Goal: Communication & Community: Answer question/provide support

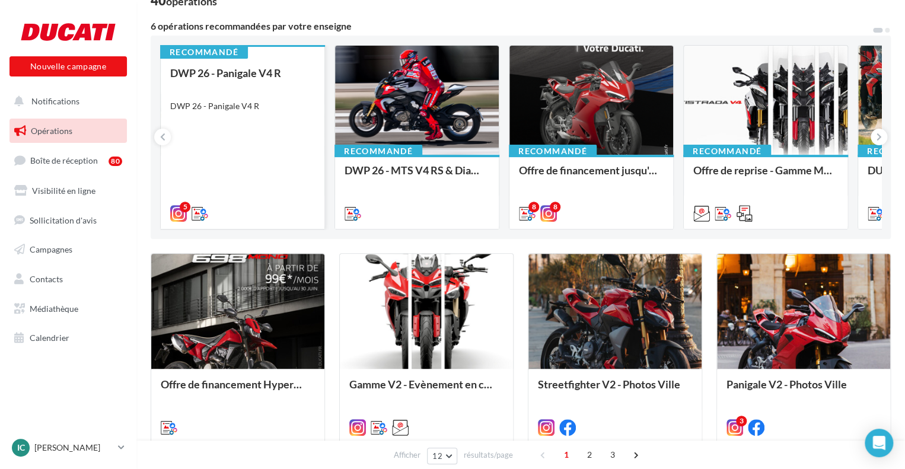
scroll to position [119, 0]
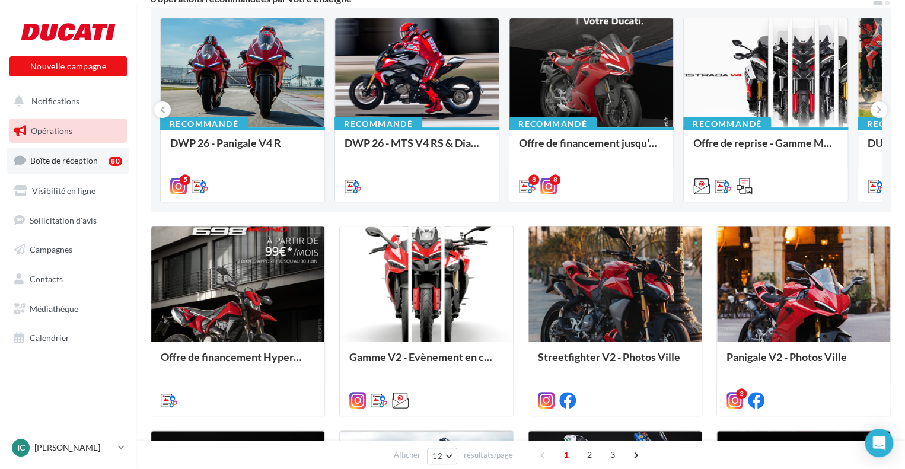
click at [58, 166] on span "Boîte de réception" at bounding box center [64, 160] width 68 height 10
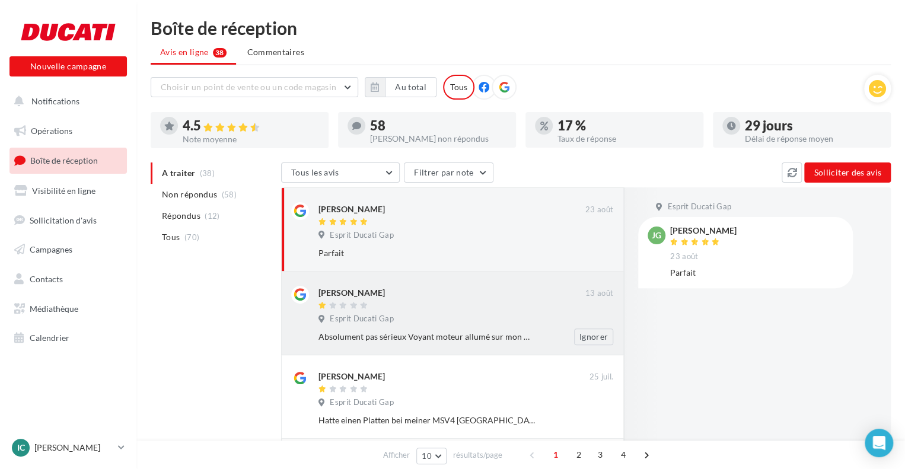
click at [465, 325] on div "Esprit Ducati Gap" at bounding box center [466, 320] width 295 height 13
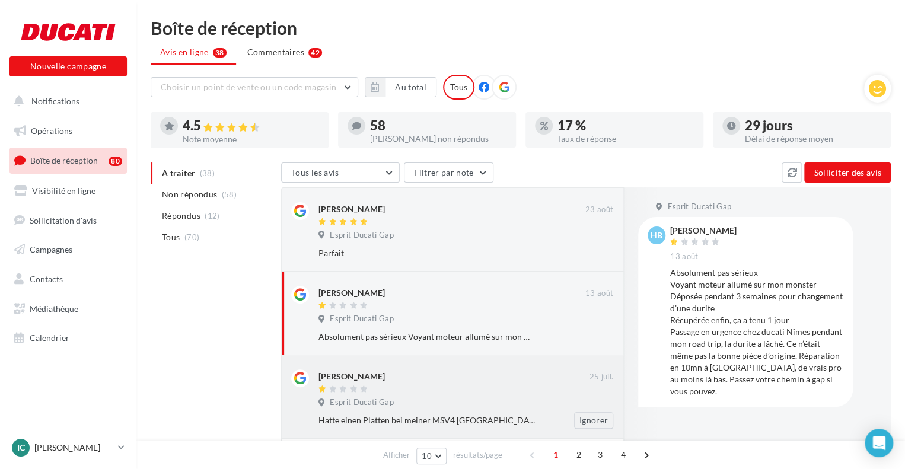
click at [535, 384] on div "[PERSON_NAME]" at bounding box center [454, 382] width 271 height 25
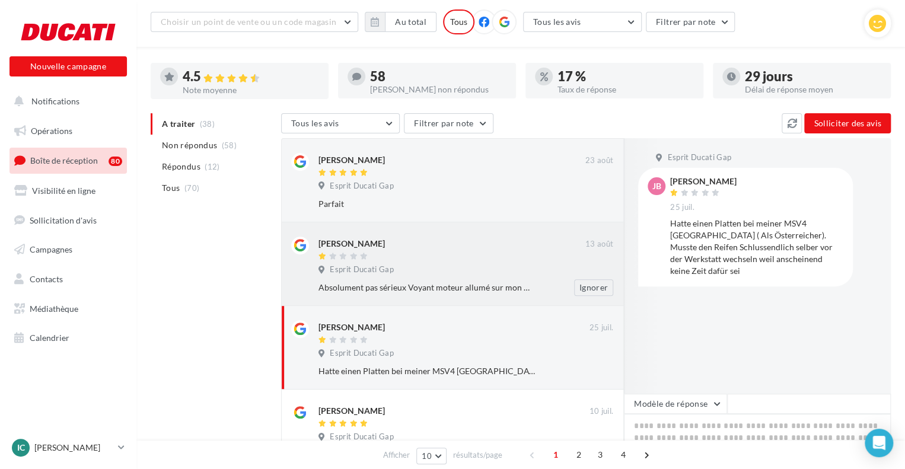
scroll to position [119, 0]
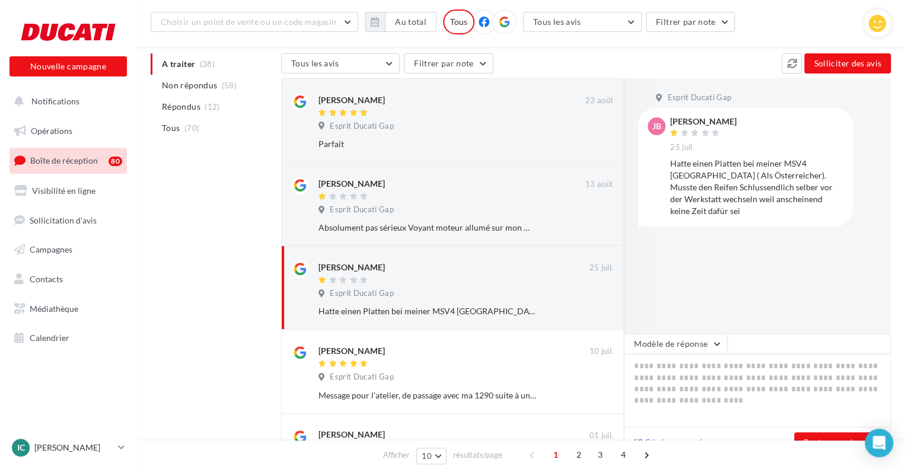
click at [754, 192] on div "Hatte einen Platten bei meiner MSV4 [GEOGRAPHIC_DATA] ( Als Österreicher). Muss…" at bounding box center [756, 187] width 173 height 59
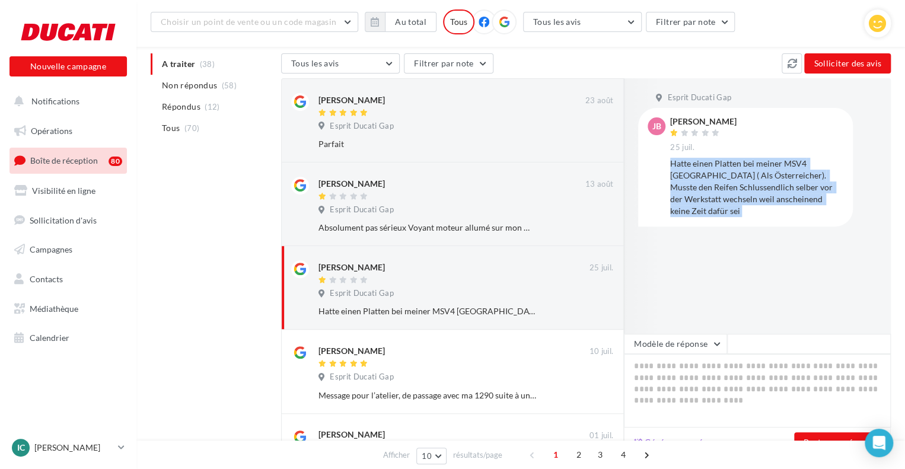
click at [754, 192] on div "Hatte einen Platten bei meiner MSV4 [GEOGRAPHIC_DATA] ( Als Österreicher). Muss…" at bounding box center [756, 187] width 173 height 59
copy div "Hatte einen Platten bei meiner MSV4 [GEOGRAPHIC_DATA] ( Als Österreicher). Muss…"
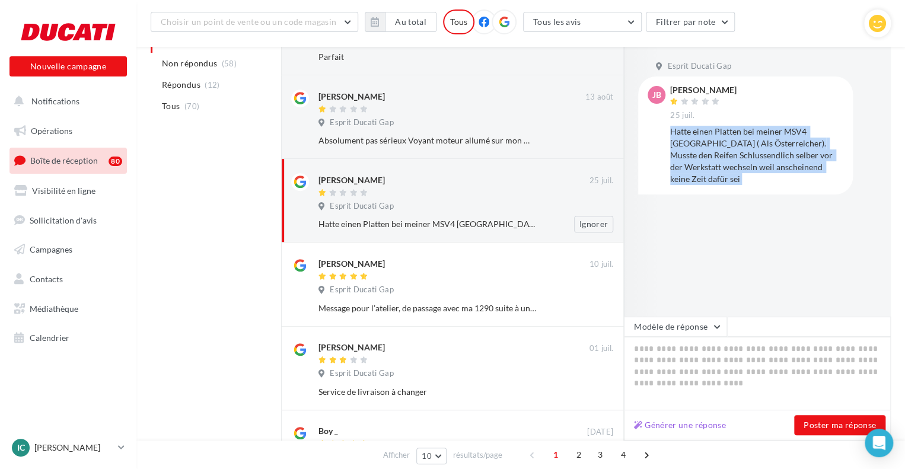
scroll to position [297, 0]
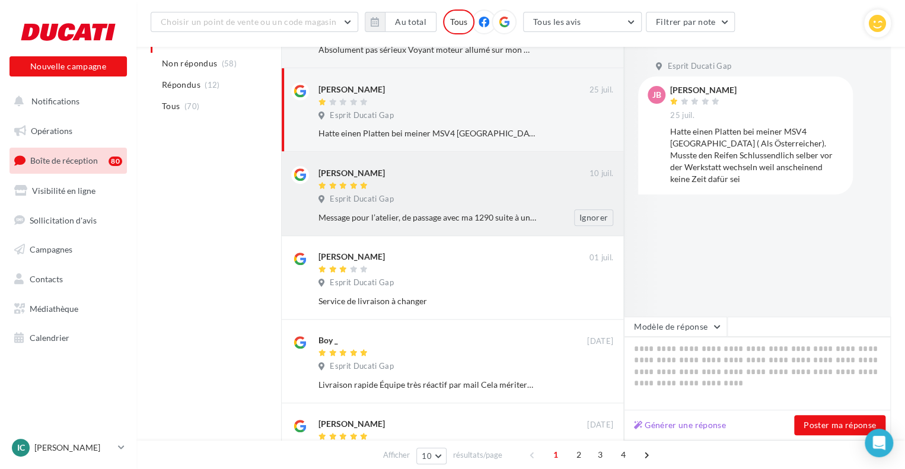
click at [406, 203] on div "Esprit Ducati Gap" at bounding box center [466, 200] width 295 height 13
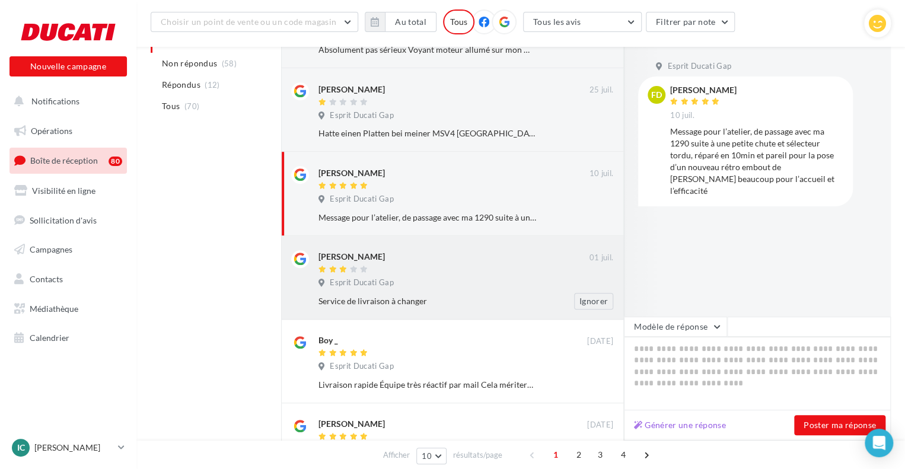
click at [431, 310] on div "[PERSON_NAME] [DATE] Esprit Ducati Gap Service de livraison à changer Ignorer" at bounding box center [452, 278] width 343 height 84
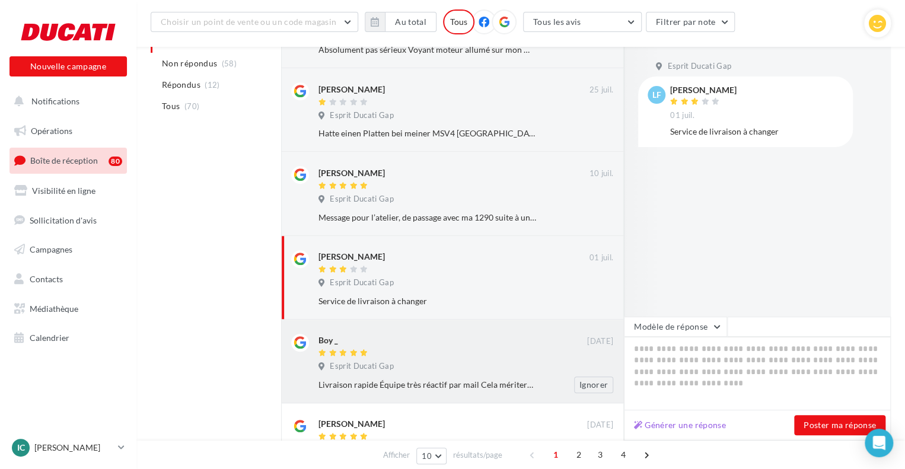
click at [456, 352] on div at bounding box center [453, 354] width 269 height 10
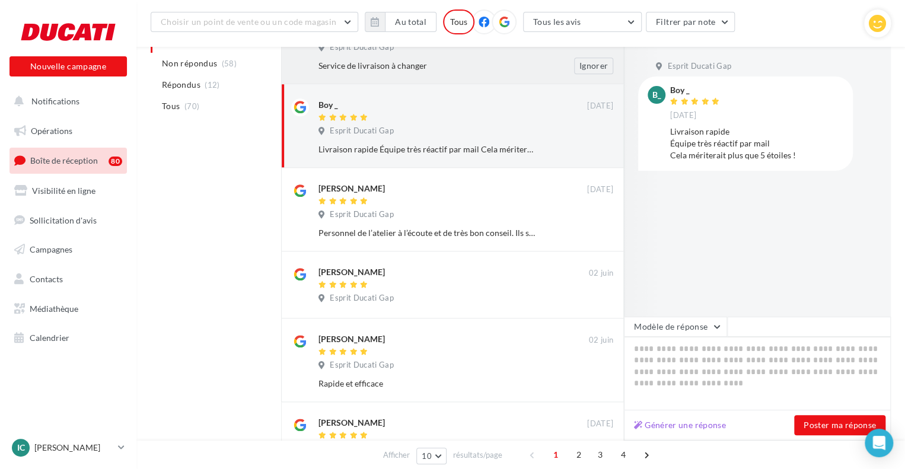
scroll to position [534, 0]
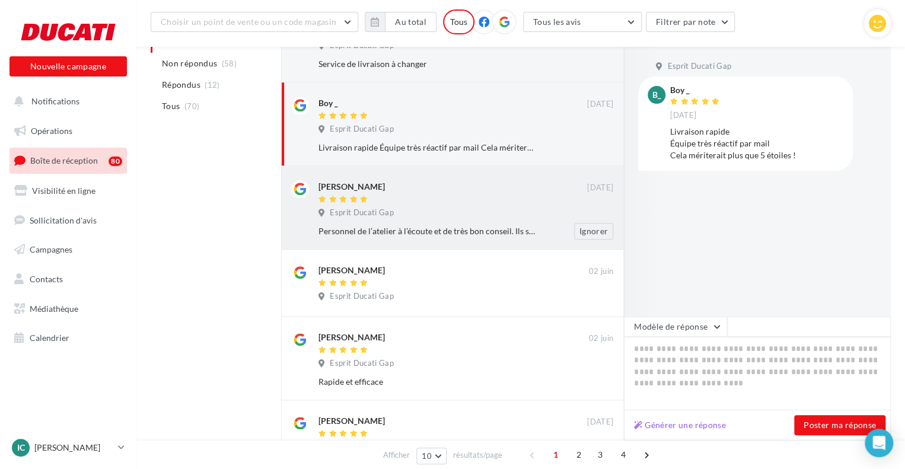
click at [468, 206] on div "[PERSON_NAME] [DATE] Esprit Ducati Gap Personnel de l’atelier à l’écoute et de …" at bounding box center [466, 209] width 295 height 59
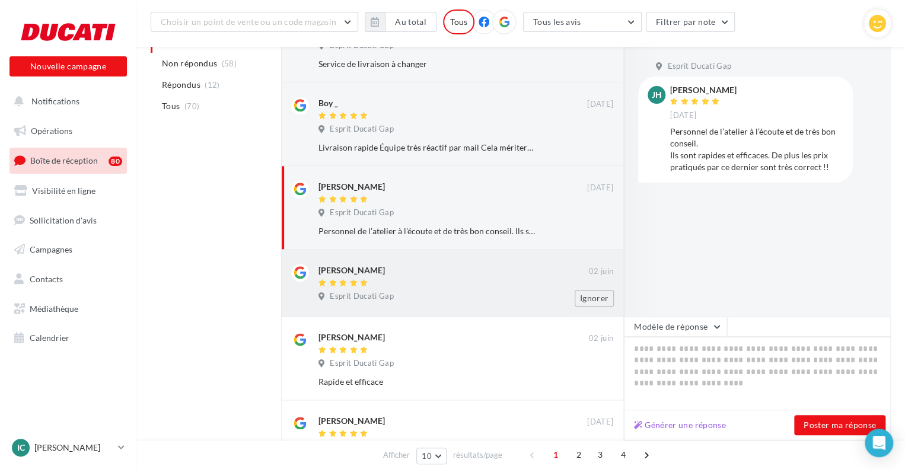
click at [475, 270] on div "[PERSON_NAME]" at bounding box center [454, 270] width 271 height 12
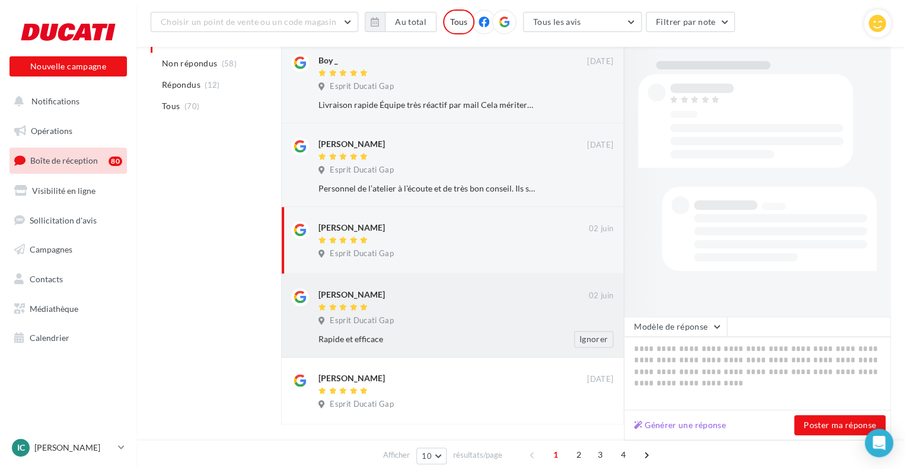
scroll to position [616, 0]
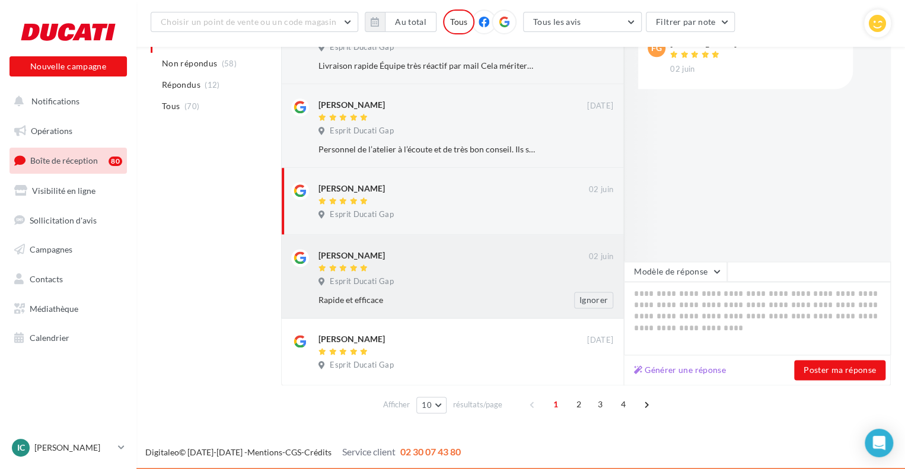
click at [498, 270] on div at bounding box center [454, 269] width 271 height 10
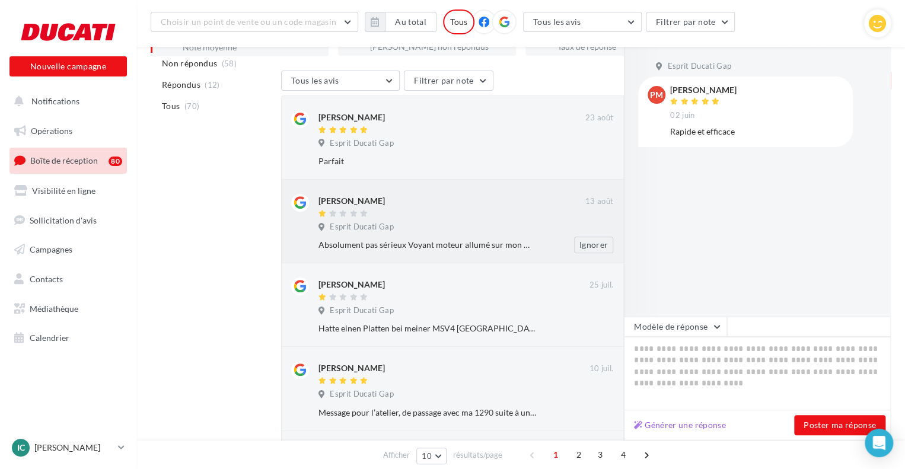
scroll to position [0, 0]
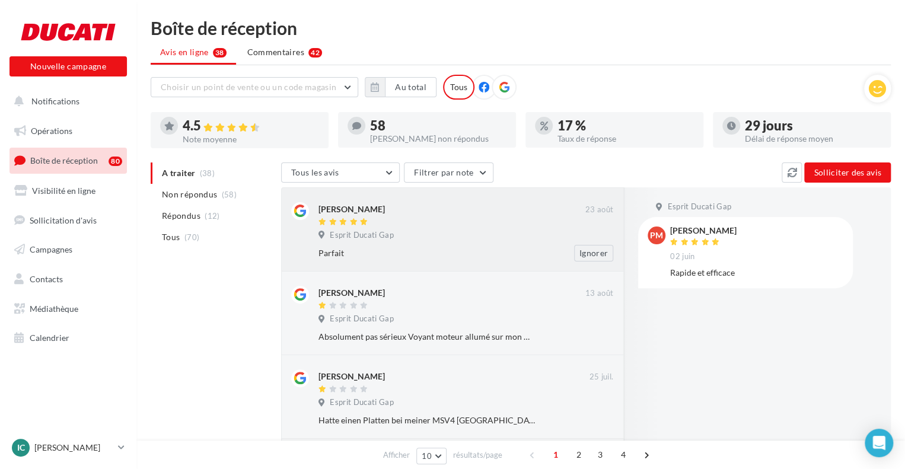
click at [469, 243] on div "[PERSON_NAME] [DATE] Esprit Ducati Gap Parfait Ignorer" at bounding box center [466, 231] width 295 height 59
